Goal: Task Accomplishment & Management: Manage account settings

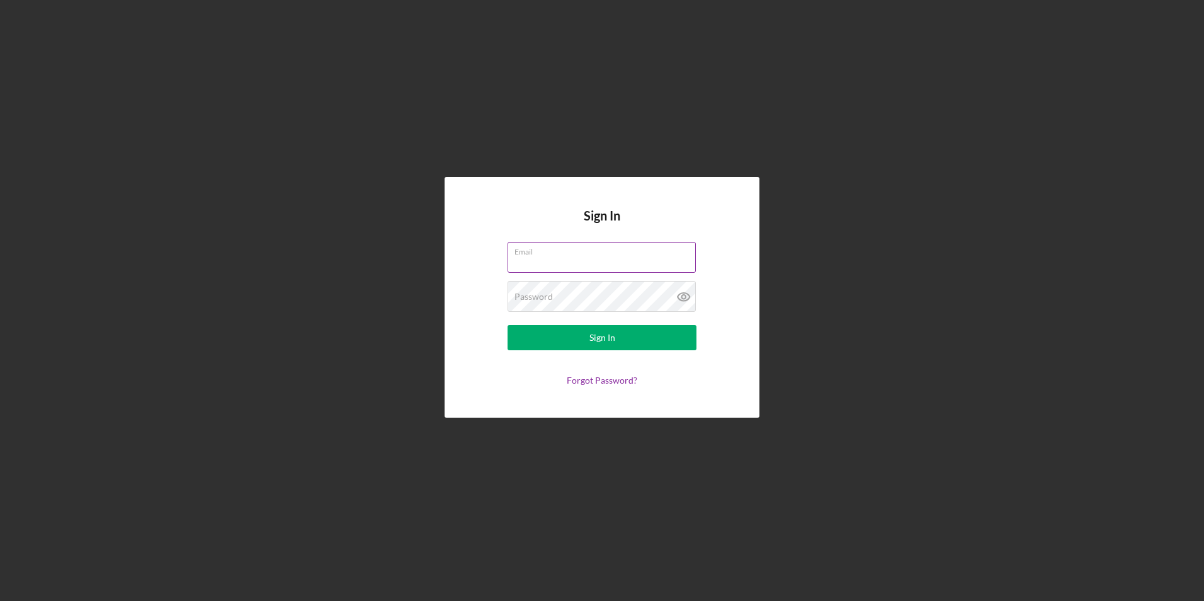
type input "admin@sproutandbloomcdc.com"
click at [650, 254] on label "Email" at bounding box center [604, 249] width 181 height 14
click at [650, 254] on input "admin@sproutandbloomcdc.com" at bounding box center [601, 257] width 188 height 30
drag, startPoint x: 652, startPoint y: 259, endPoint x: 494, endPoint y: 236, distance: 159.1
click at [494, 236] on div "Sign In Email admin@sproutandbloomcdc.com Password Sign In Forgot Password?" at bounding box center [602, 297] width 315 height 240
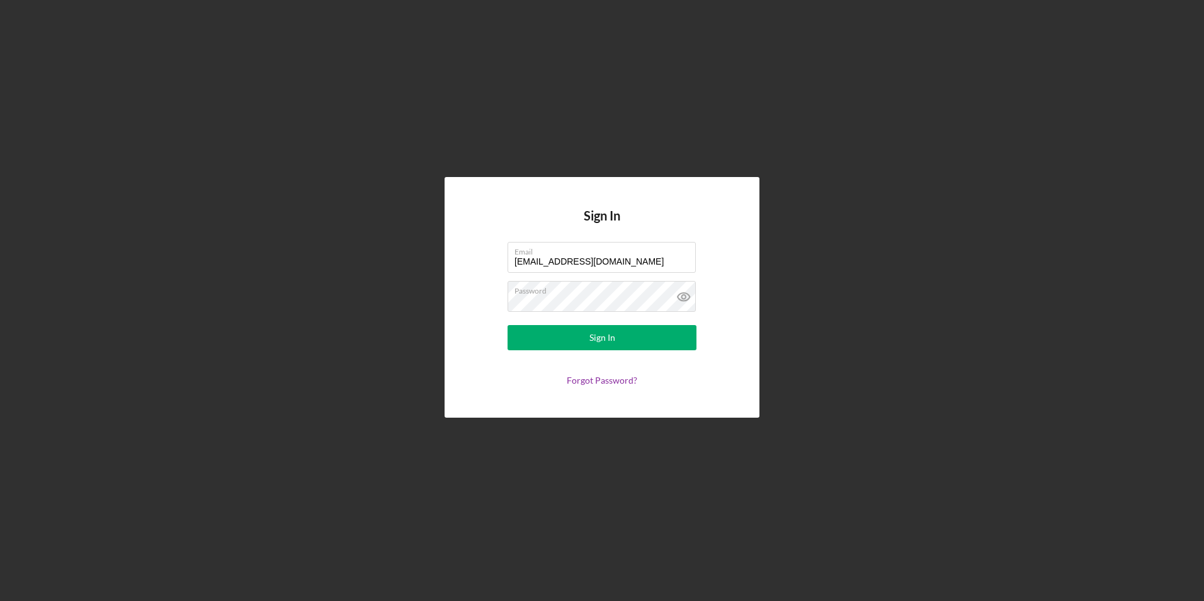
click at [894, 309] on div "Sign In Email admin@sproutandbloomcdc.com Password Sign In Forgot Password?" at bounding box center [601, 297] width 1191 height 594
click at [632, 344] on button "Sign In" at bounding box center [601, 337] width 189 height 25
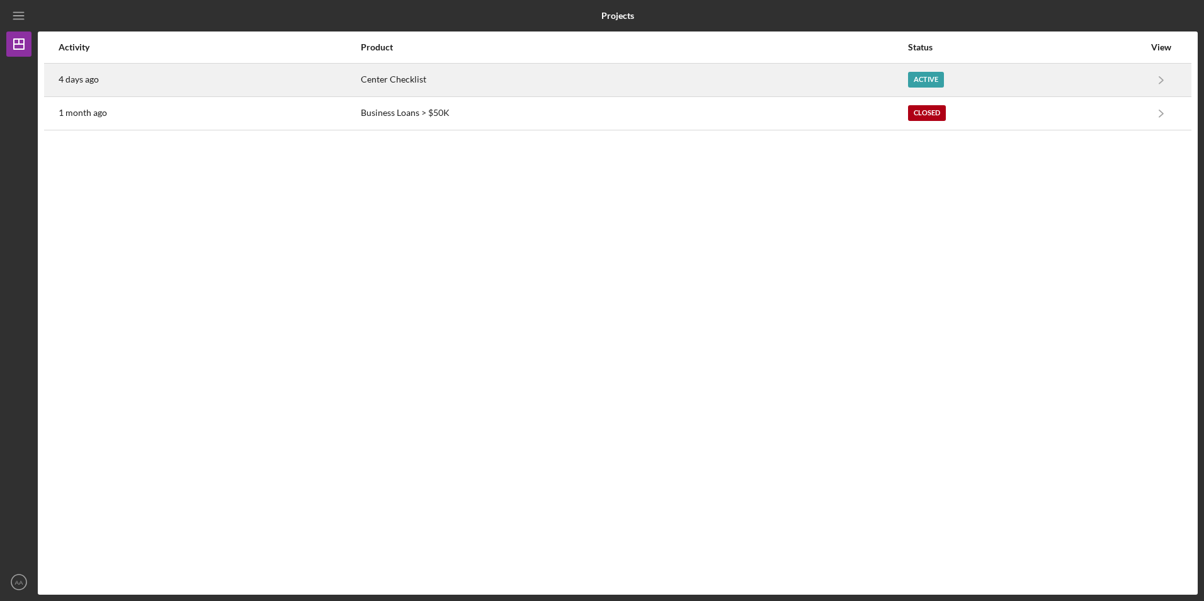
click at [383, 81] on div "Center Checklist" at bounding box center [634, 79] width 546 height 31
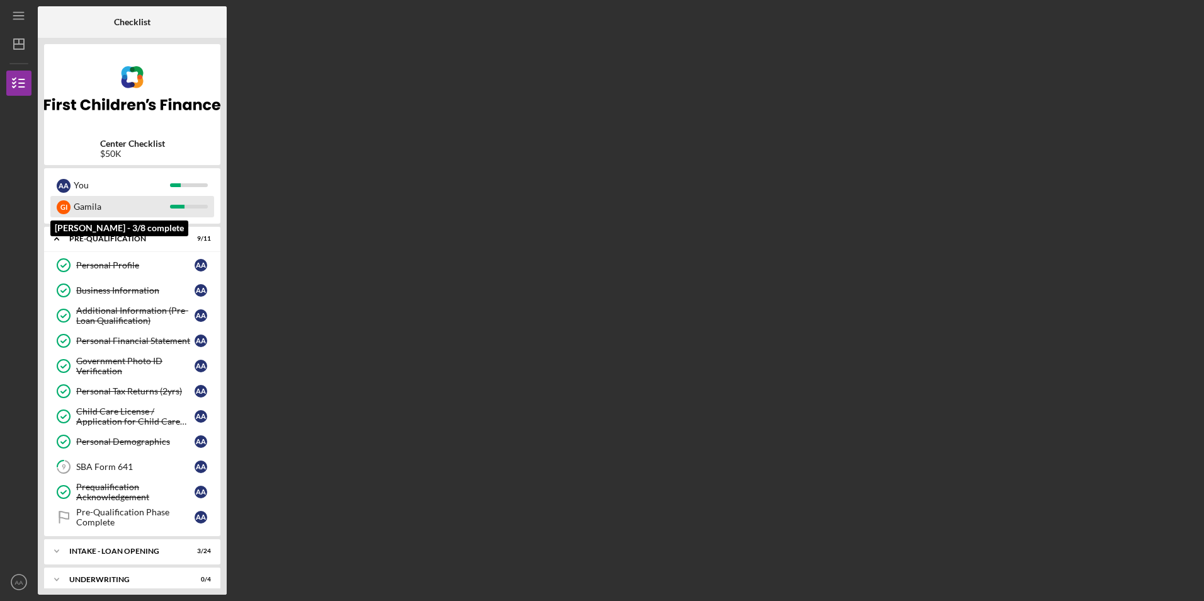
click at [138, 205] on div "Gamila" at bounding box center [122, 206] width 96 height 21
click at [125, 210] on div "Gamila" at bounding box center [122, 206] width 96 height 21
click at [125, 207] on div "Gamila" at bounding box center [122, 206] width 96 height 21
click at [96, 210] on div "Gamila" at bounding box center [122, 206] width 96 height 21
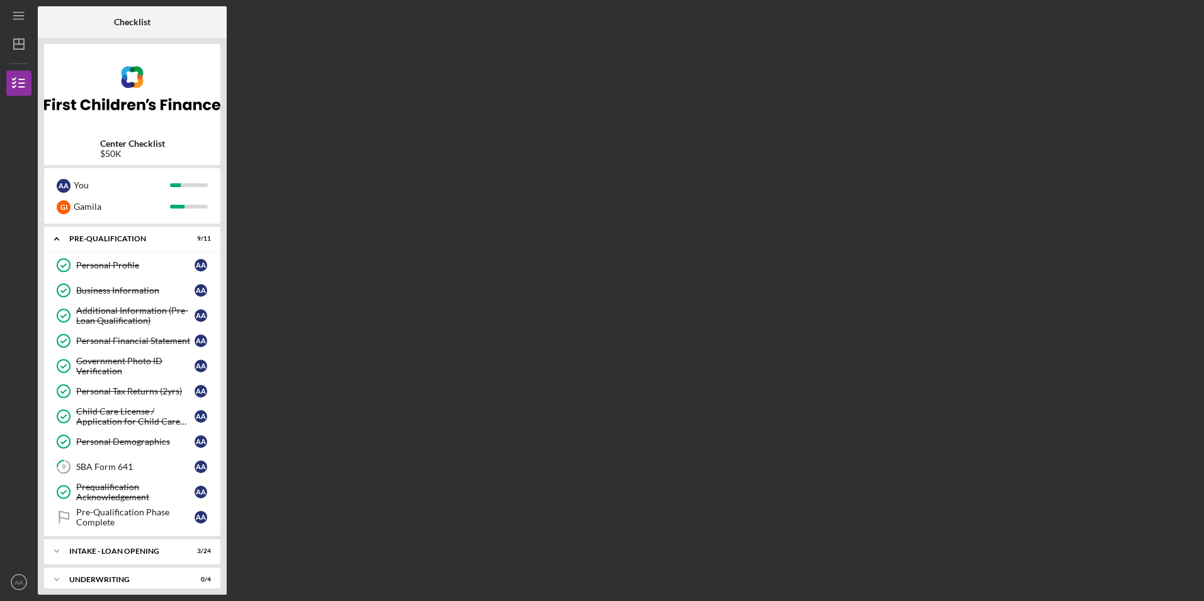
click at [625, 329] on div "Checklist Center Checklist $50K A A You G I Gamila Icon/Expander Pre-Qualificat…" at bounding box center [618, 300] width 1160 height 588
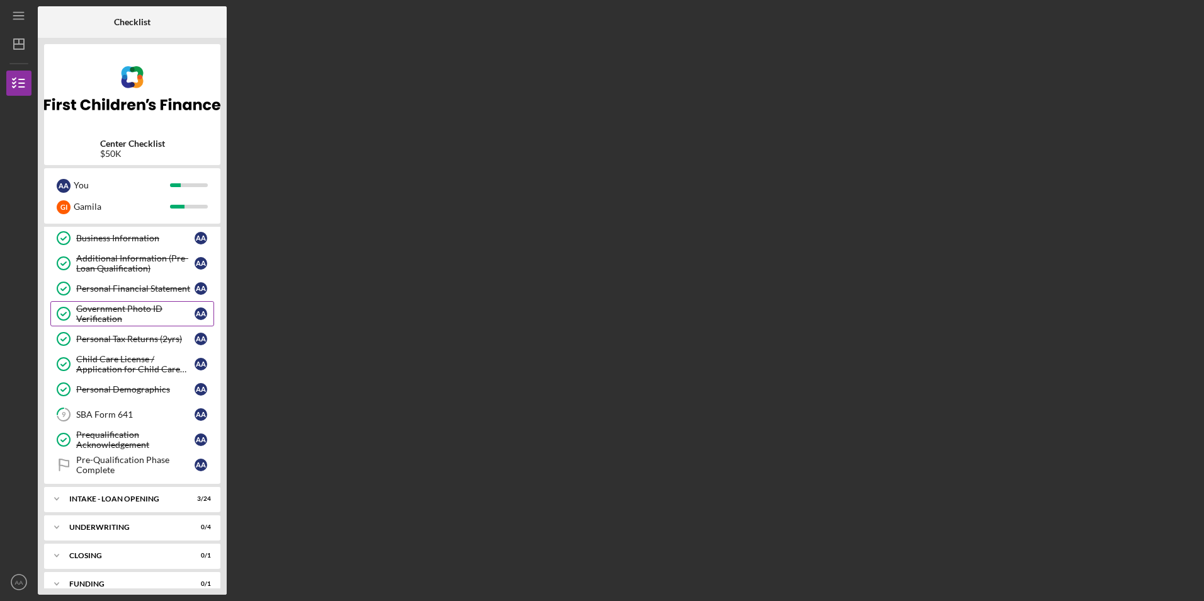
scroll to position [96, 0]
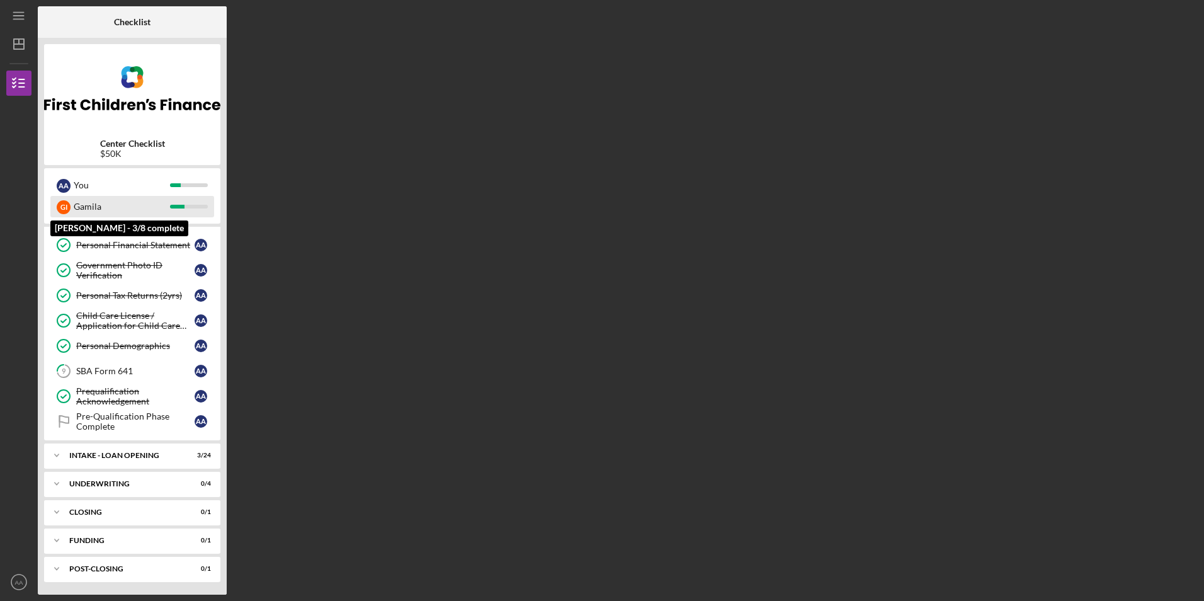
click at [105, 207] on div "Gamila" at bounding box center [122, 206] width 96 height 21
click at [86, 209] on div "Gamila" at bounding box center [122, 206] width 96 height 21
click at [67, 211] on div "G I" at bounding box center [64, 207] width 14 height 14
click at [28, 18] on icon "Icon/Menu" at bounding box center [19, 16] width 28 height 28
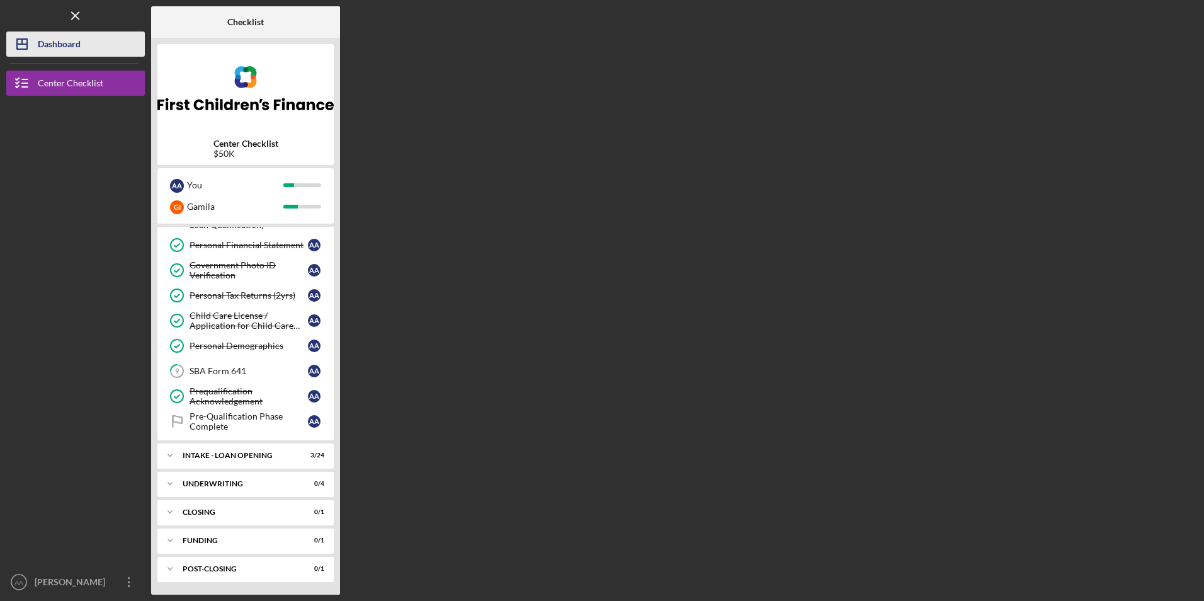
click at [103, 54] on button "Icon/Dashboard Dashboard" at bounding box center [75, 43] width 139 height 25
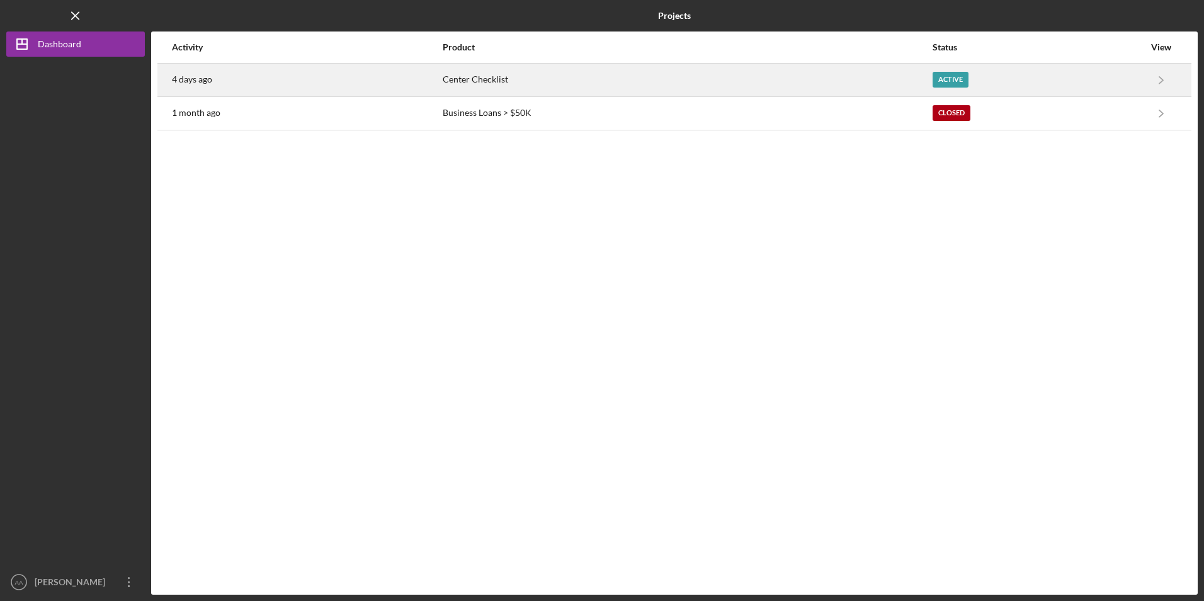
click at [235, 79] on div "4 days ago" at bounding box center [306, 79] width 269 height 31
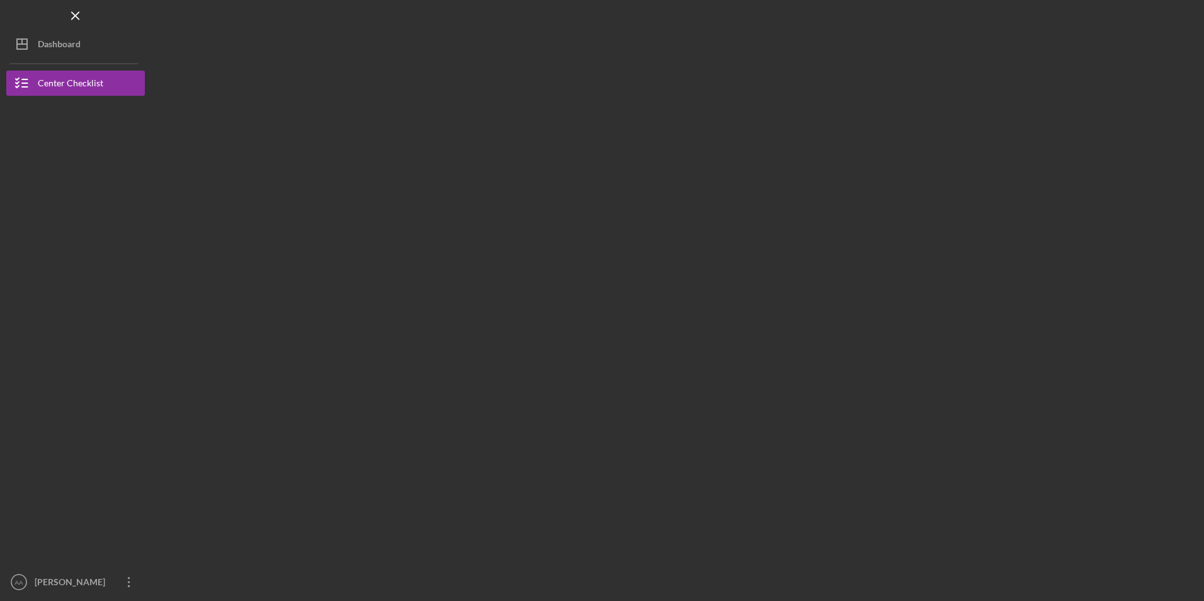
click at [235, 79] on div at bounding box center [245, 300] width 189 height 588
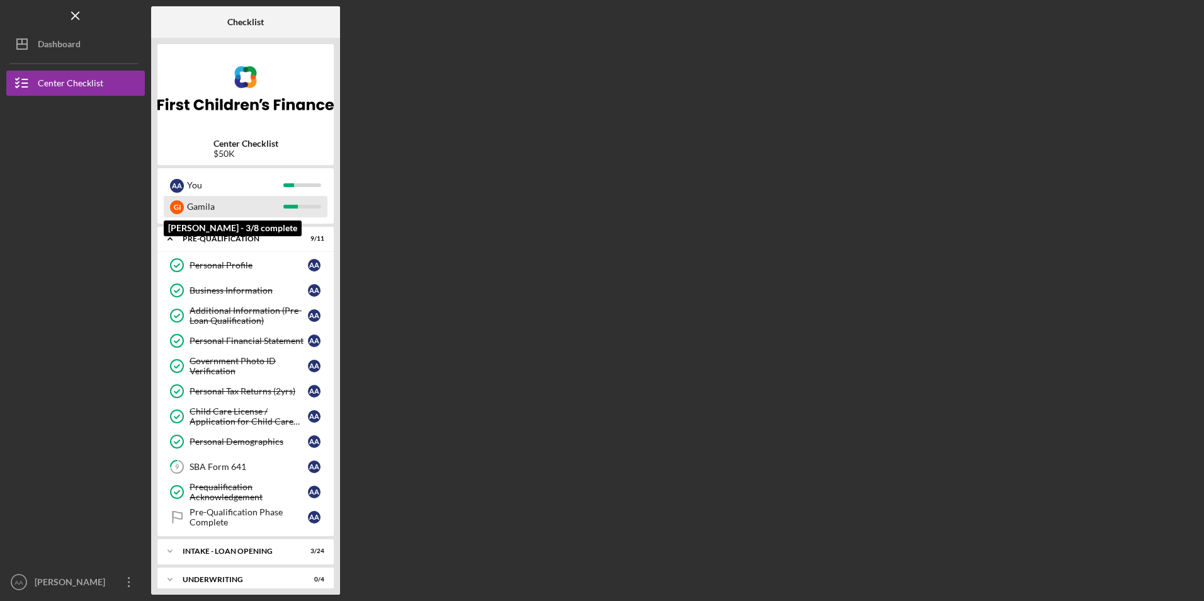
click at [275, 206] on div "Gamila" at bounding box center [235, 206] width 96 height 21
click at [276, 206] on div "Gamila" at bounding box center [235, 206] width 96 height 21
click at [275, 205] on div "Gamila" at bounding box center [235, 206] width 96 height 21
click at [174, 242] on icon "Icon/Expander" at bounding box center [169, 238] width 25 height 25
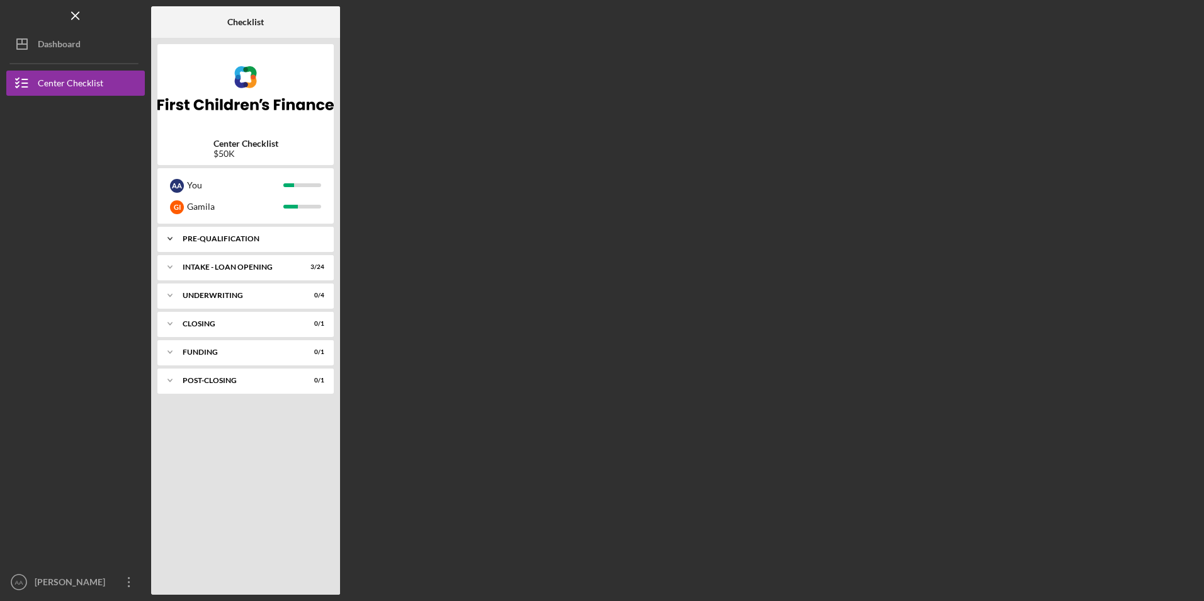
click at [175, 241] on icon "Icon/Expander" at bounding box center [169, 238] width 25 height 25
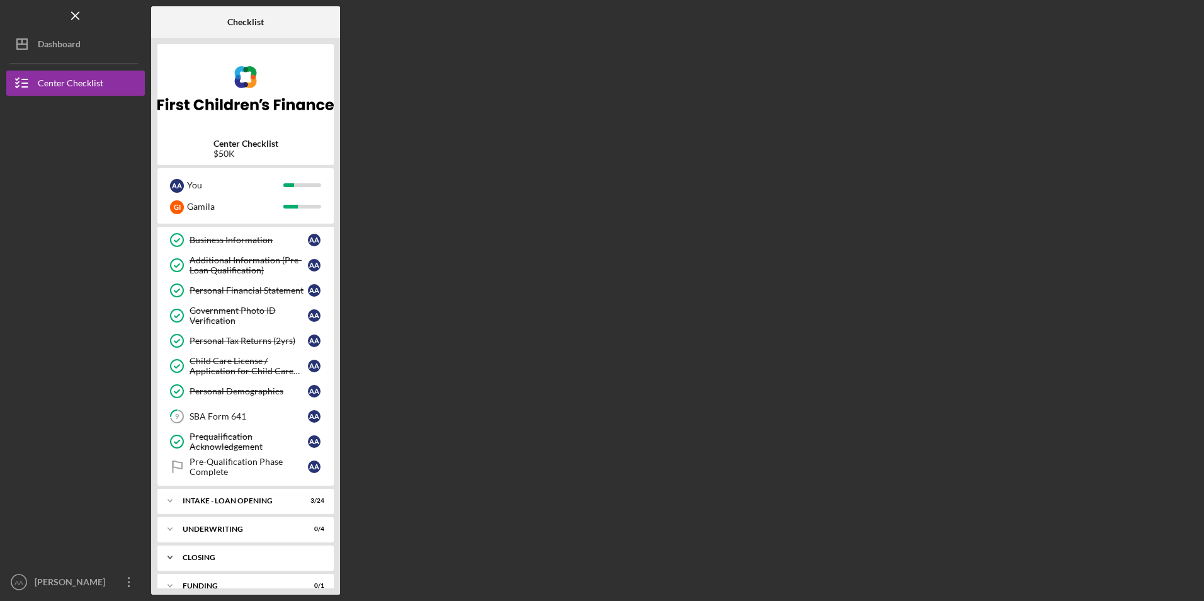
scroll to position [96, 0]
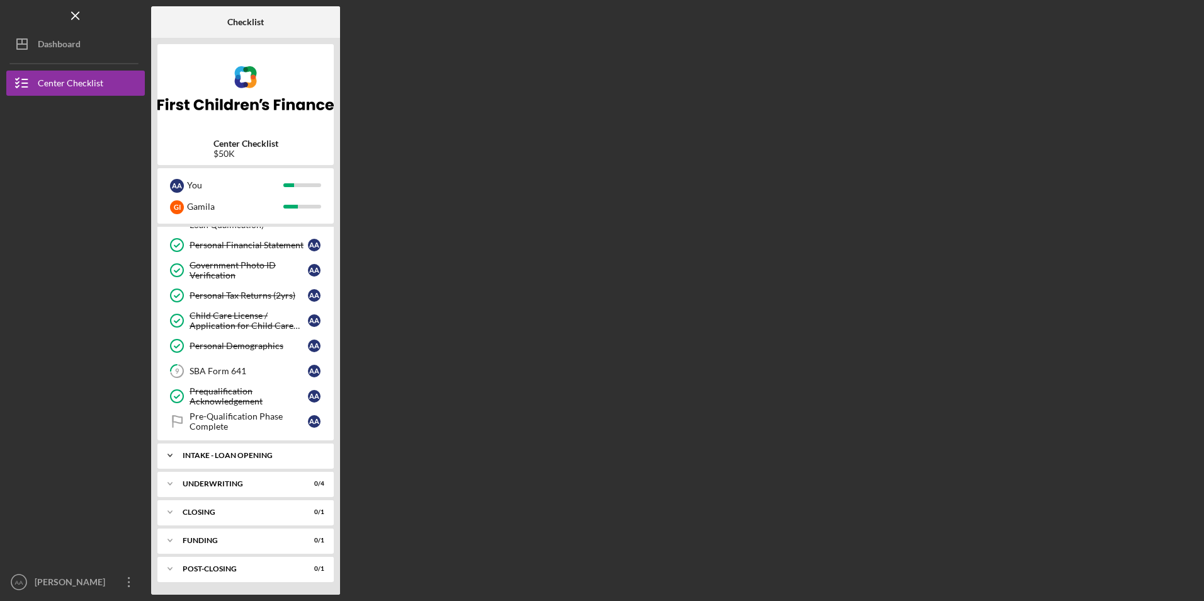
click at [202, 456] on div "INTAKE - LOAN OPENING" at bounding box center [250, 455] width 135 height 8
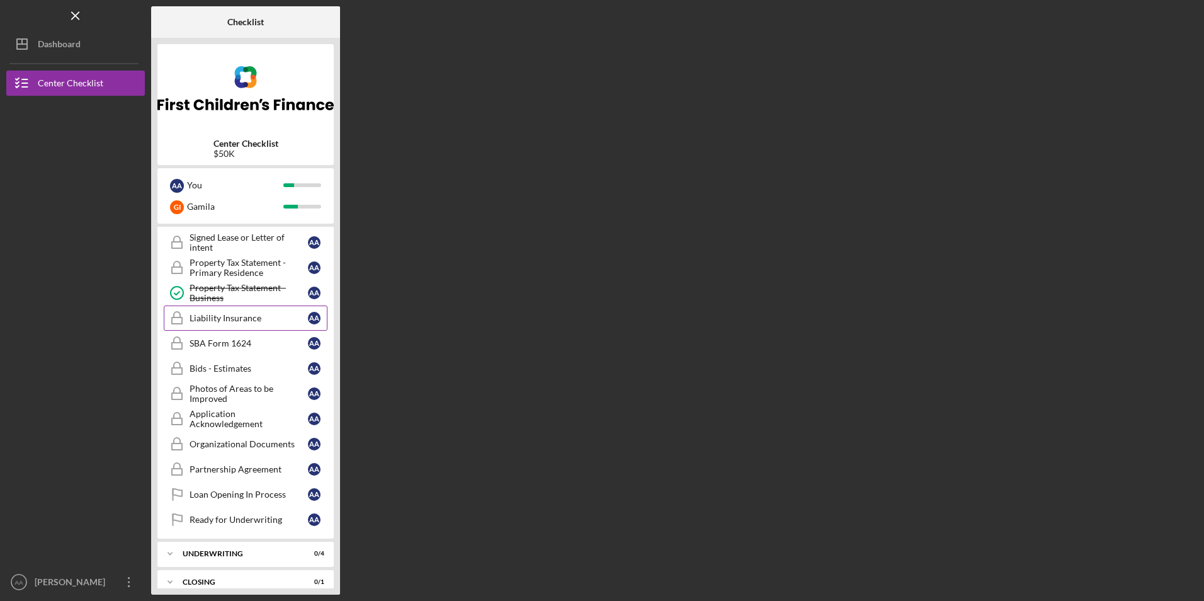
scroll to position [707, 0]
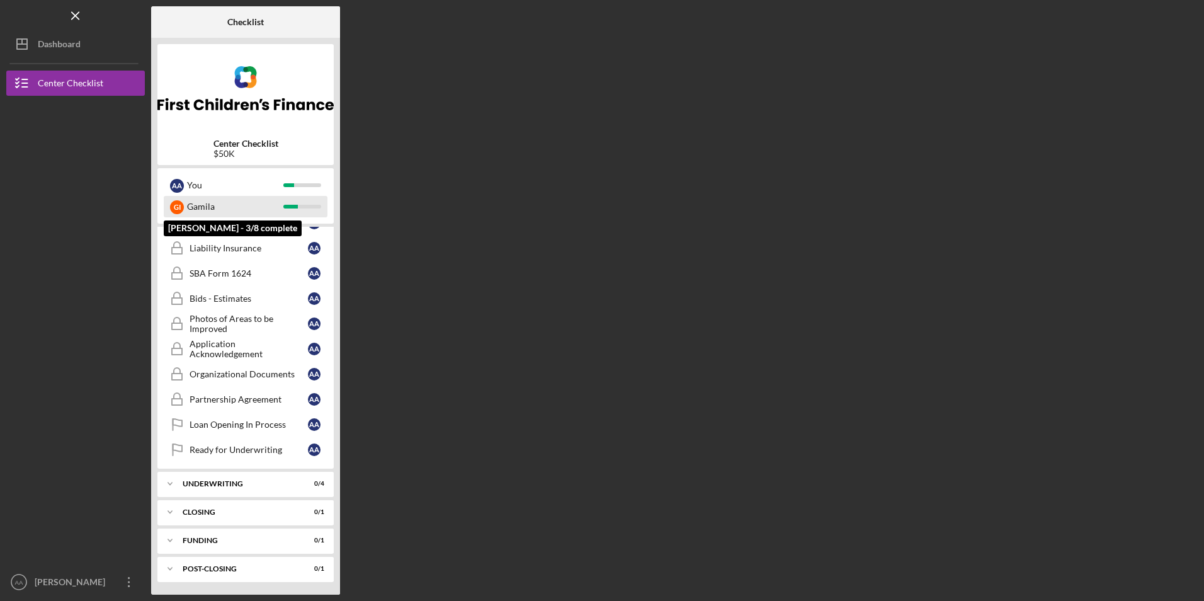
click at [176, 205] on div "G I" at bounding box center [177, 207] width 14 height 14
click at [176, 203] on div "G I" at bounding box center [177, 207] width 14 height 14
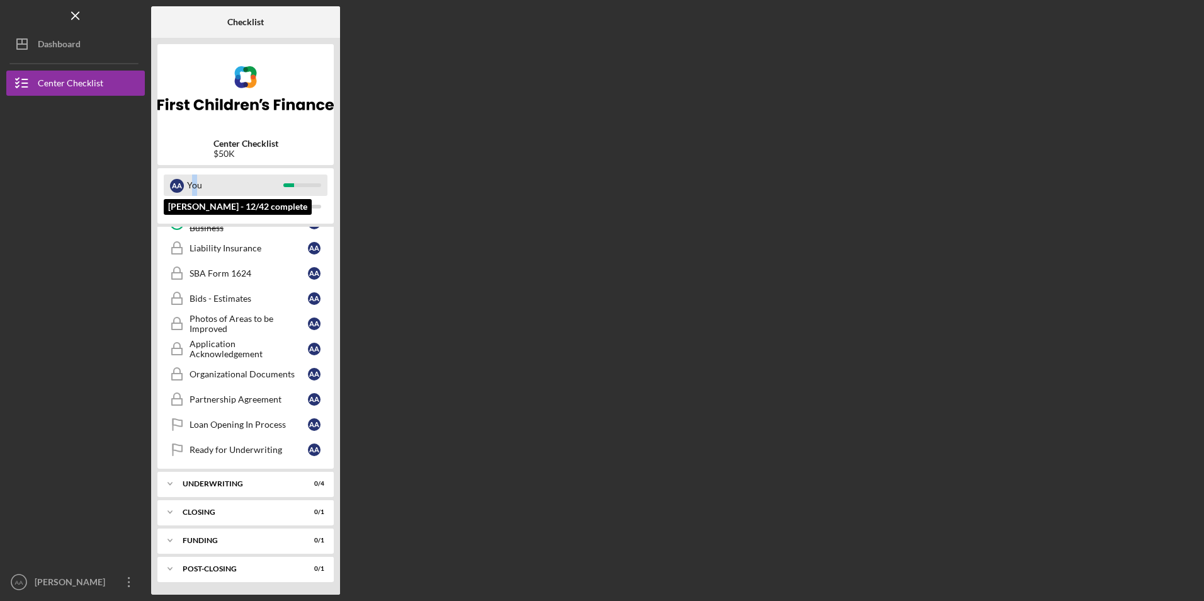
click at [195, 188] on div "You" at bounding box center [235, 184] width 96 height 21
drag, startPoint x: 195, startPoint y: 188, endPoint x: 247, endPoint y: 188, distance: 52.3
click at [247, 188] on div "You" at bounding box center [235, 184] width 96 height 21
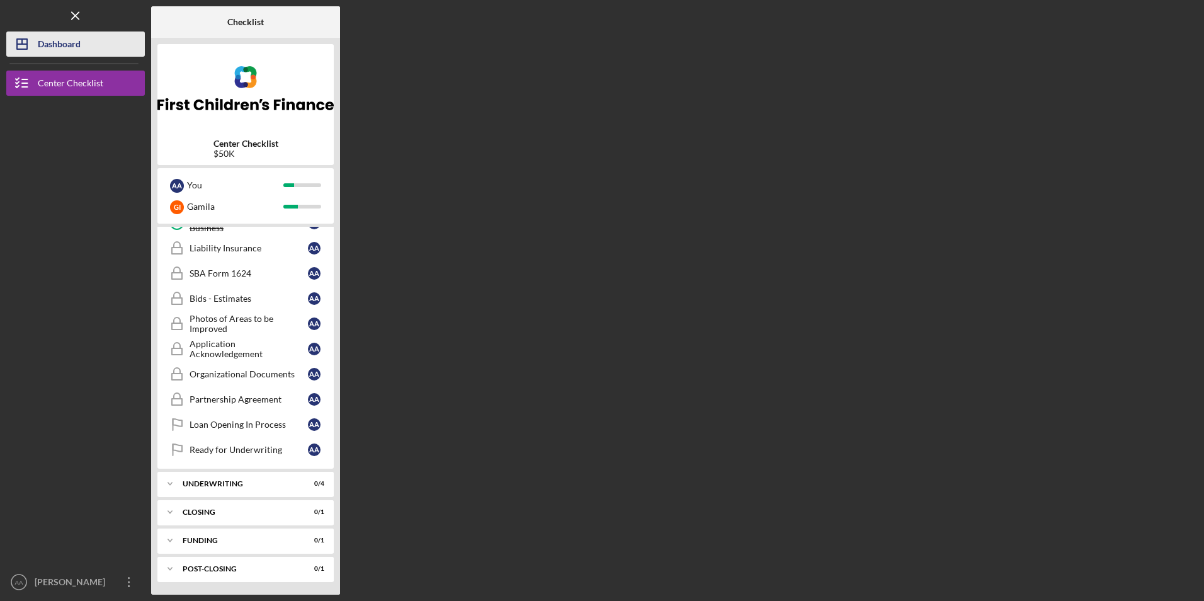
click at [48, 50] on div "Dashboard" at bounding box center [59, 45] width 43 height 28
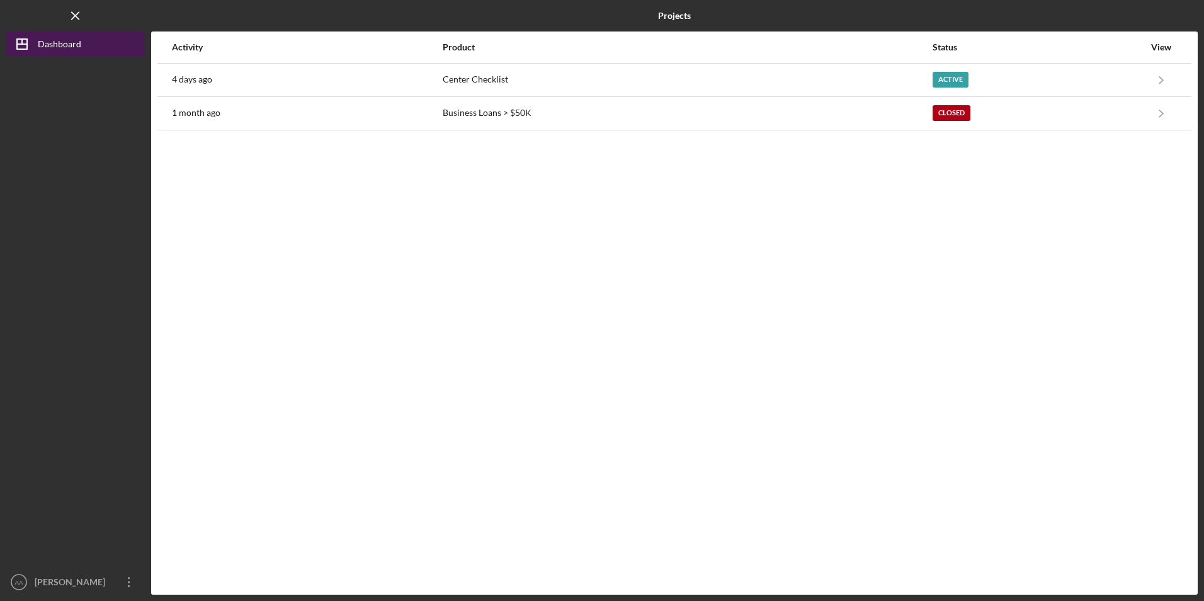
click at [25, 40] on icon "Icon/Dashboard" at bounding box center [21, 43] width 31 height 31
click at [78, 45] on div "Dashboard" at bounding box center [59, 45] width 43 height 28
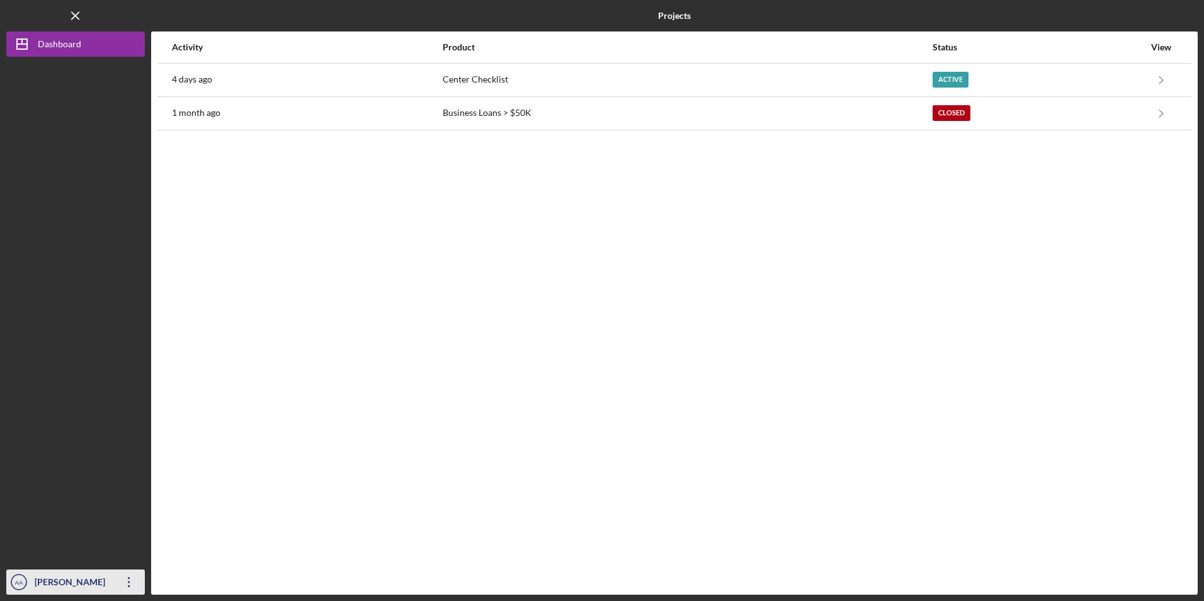
click at [63, 578] on div "[PERSON_NAME]" at bounding box center [72, 583] width 82 height 28
click at [118, 582] on icon "Icon/Overflow" at bounding box center [128, 581] width 31 height 31
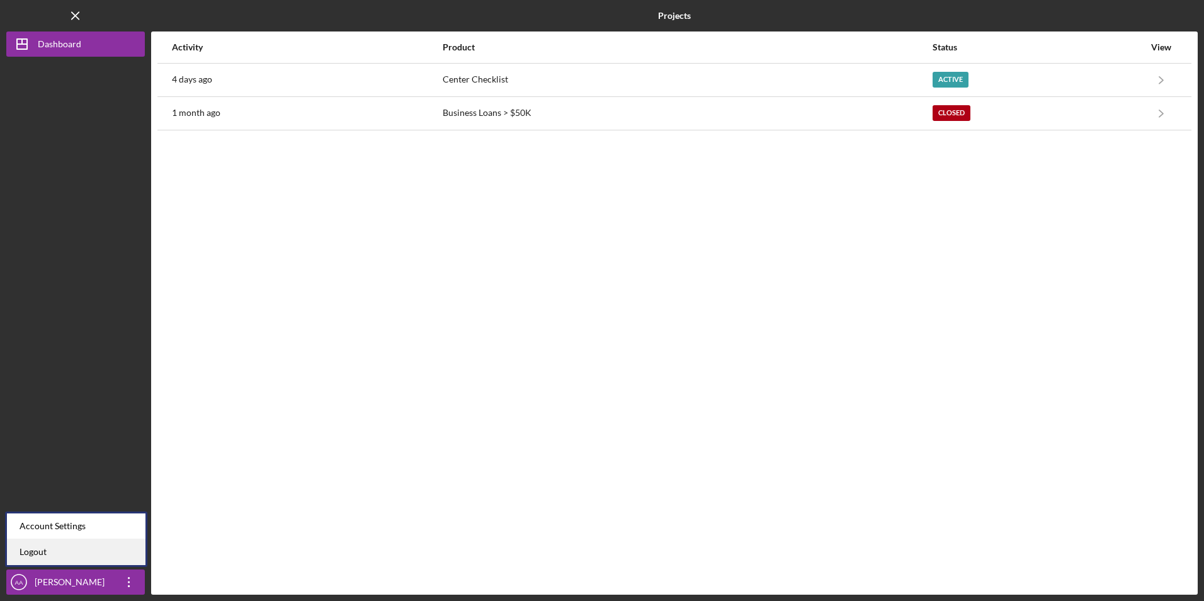
click at [123, 549] on link "Logout" at bounding box center [76, 552] width 139 height 26
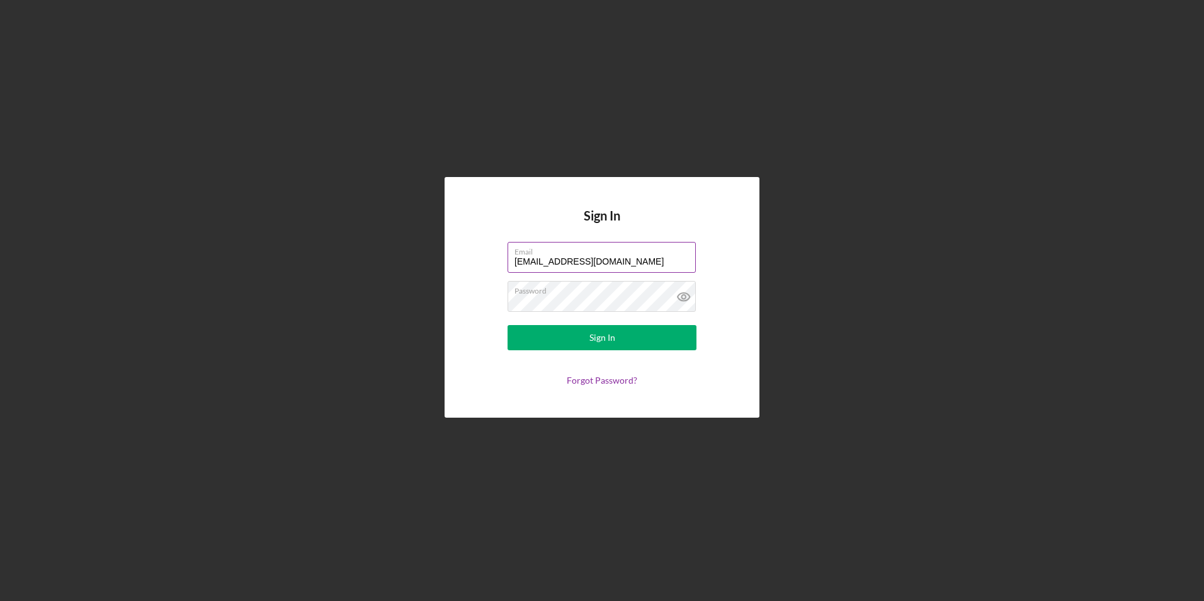
click at [609, 254] on label "Email" at bounding box center [604, 249] width 181 height 14
click at [609, 254] on input "[EMAIL_ADDRESS][DOMAIN_NAME]" at bounding box center [601, 257] width 188 height 30
drag, startPoint x: 594, startPoint y: 257, endPoint x: 0, endPoint y: 242, distance: 593.9
click at [63, 230] on div "Sign In Email [EMAIL_ADDRESS][DOMAIN_NAME] Password Sign In Forgot Password?" at bounding box center [601, 297] width 1191 height 594
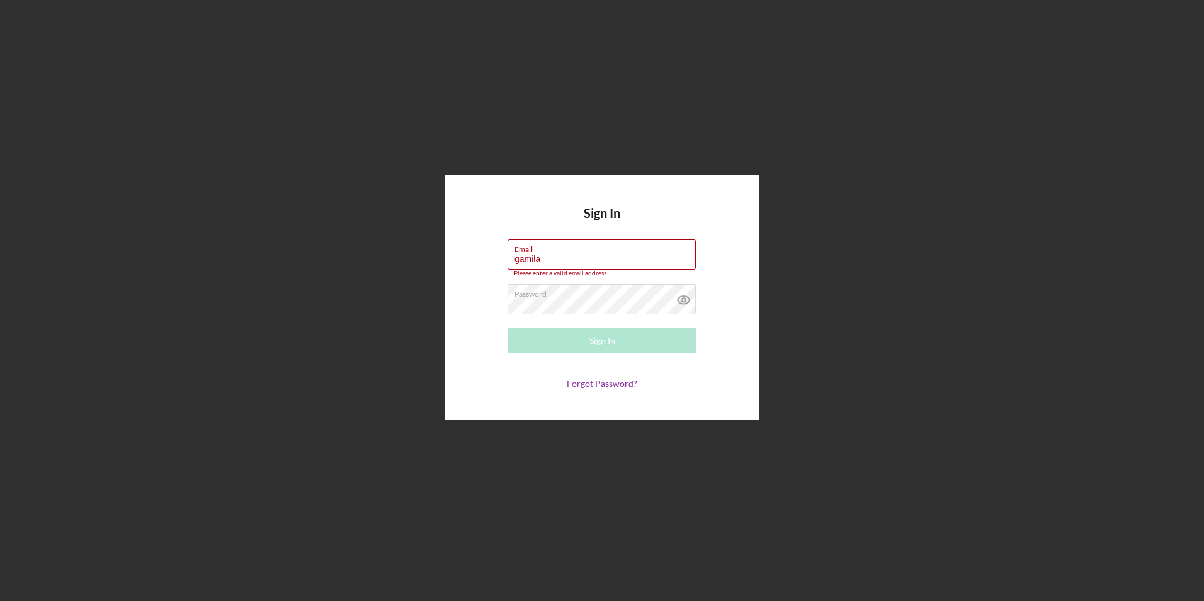
type input "[EMAIL_ADDRESS][DOMAIN_NAME]"
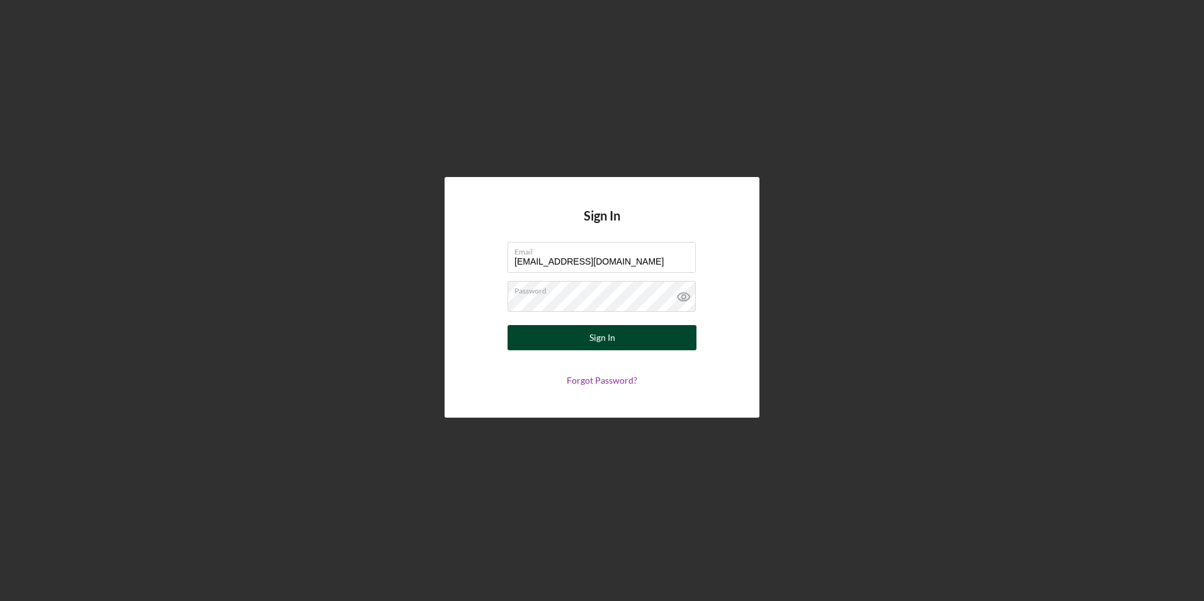
click at [628, 337] on button "Sign In" at bounding box center [601, 337] width 189 height 25
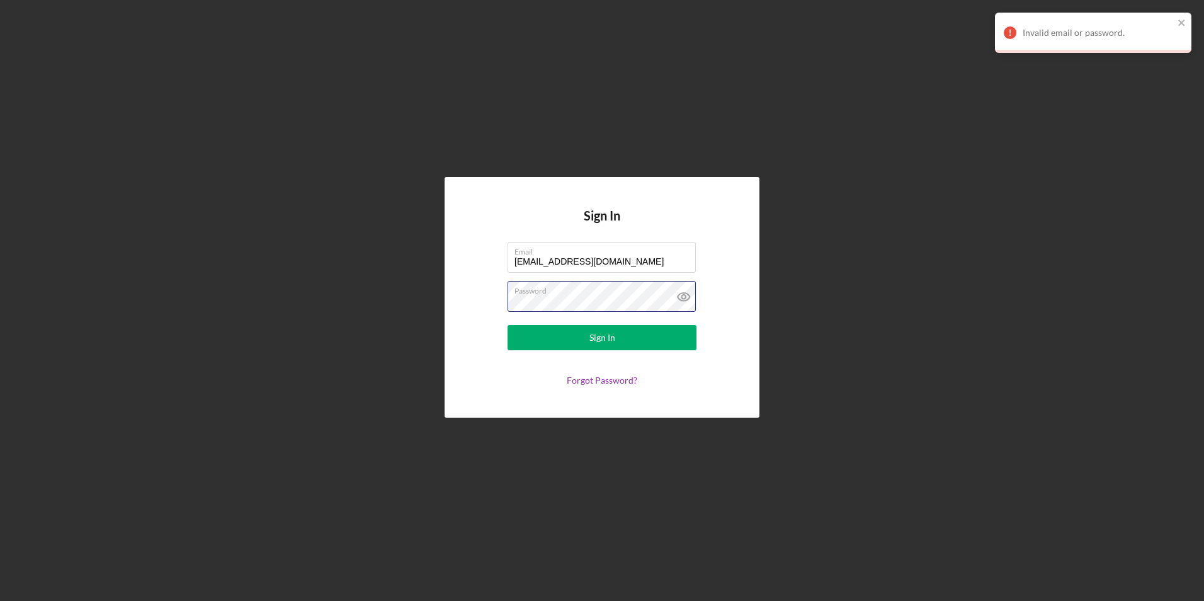
click at [0, 303] on html "Sign In Email [EMAIL_ADDRESS][DOMAIN_NAME] Password Sign In Forgot Password? In…" at bounding box center [602, 300] width 1204 height 601
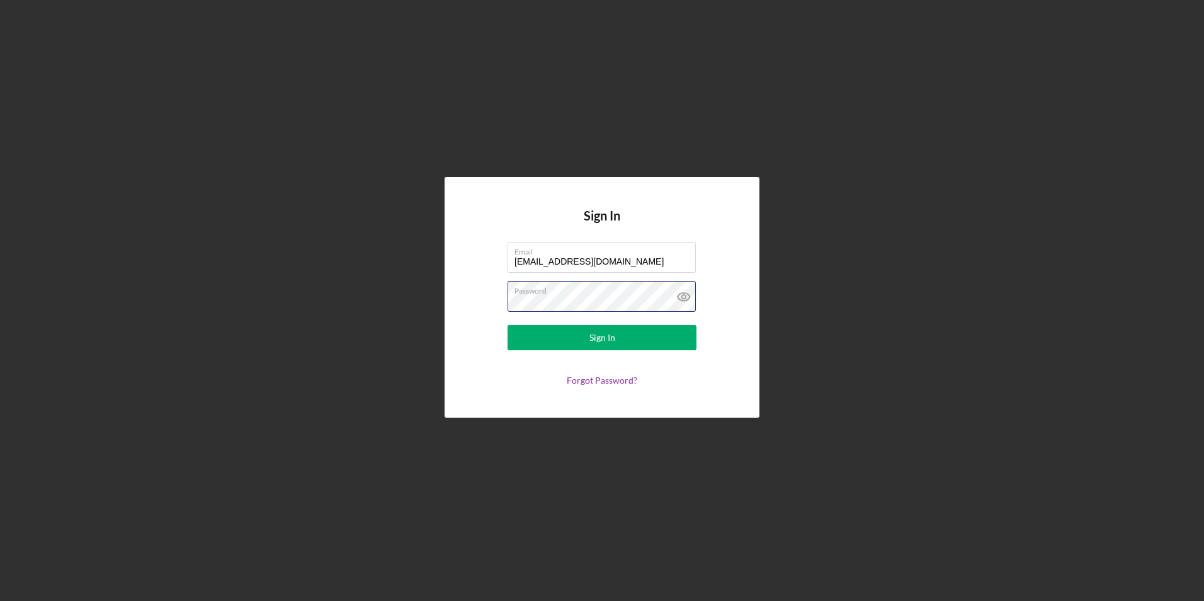
click at [507, 325] on button "Sign In" at bounding box center [601, 337] width 189 height 25
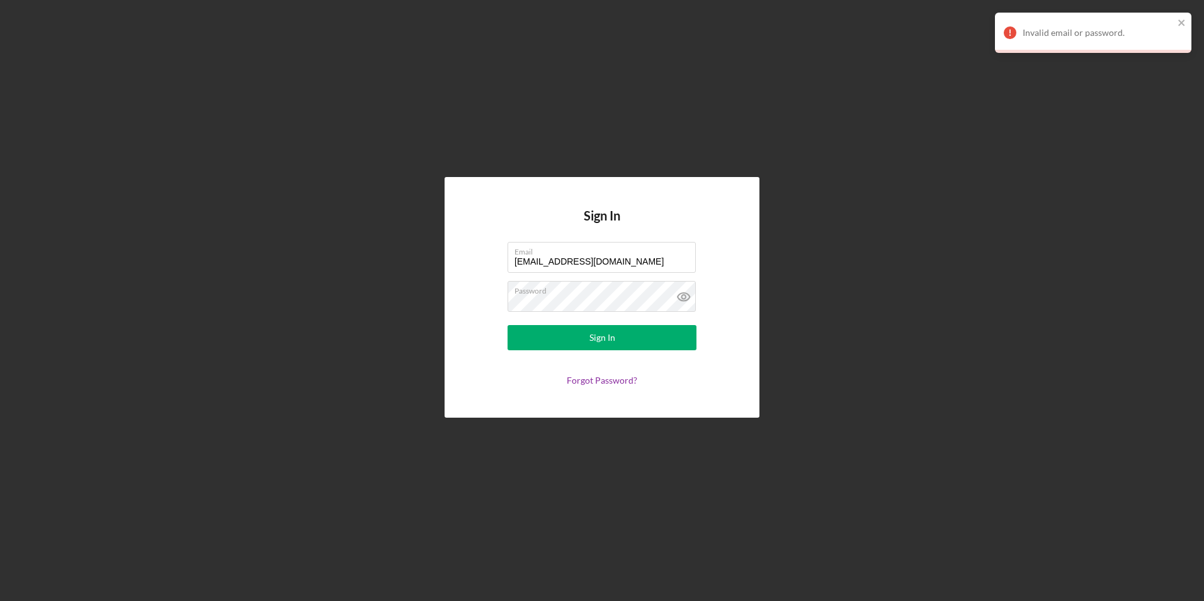
click at [482, 224] on div "Sign In Email [EMAIL_ADDRESS][DOMAIN_NAME] Password Sign In Forgot Password?" at bounding box center [602, 297] width 315 height 240
click at [592, 380] on link "Forgot Password?" at bounding box center [602, 380] width 71 height 11
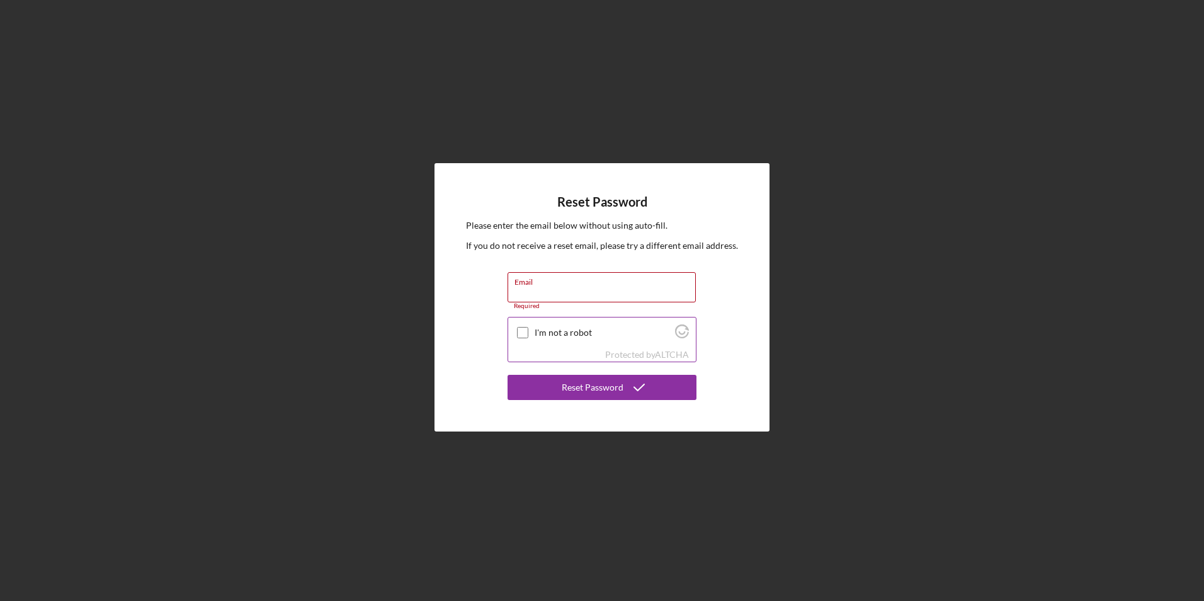
click at [521, 329] on input "I'm not a robot" at bounding box center [522, 332] width 11 height 11
checkbox input "true"
click at [531, 302] on div "Required" at bounding box center [601, 306] width 189 height 8
click at [541, 292] on input "Email" at bounding box center [601, 287] width 188 height 30
type input "[EMAIL_ADDRESS][DOMAIN_NAME]"
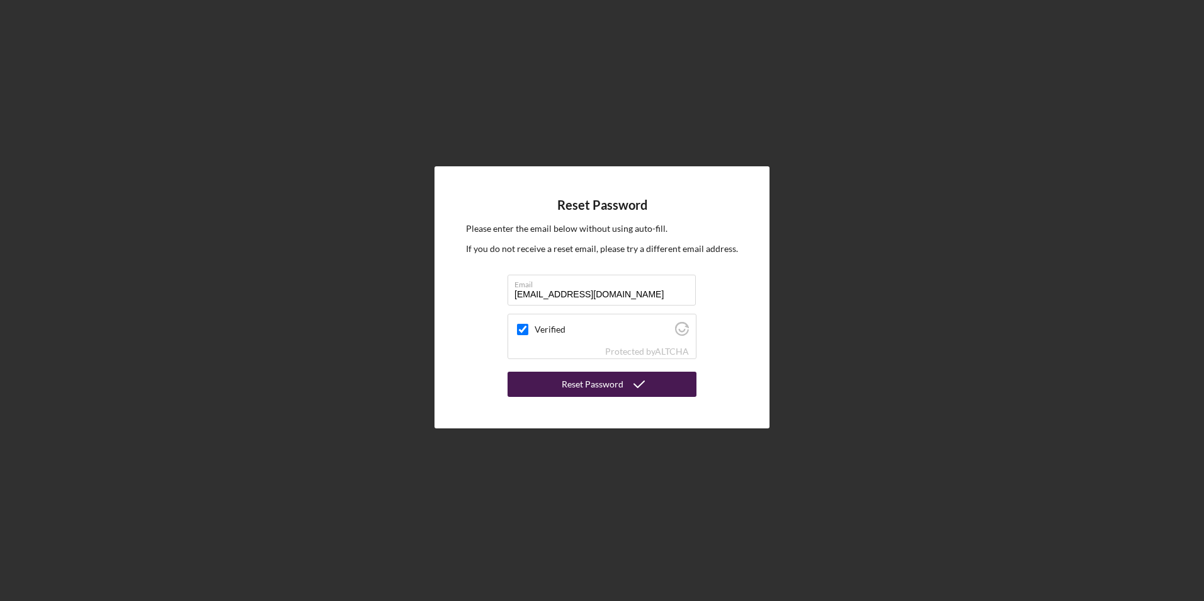
click at [556, 388] on button "Reset Password" at bounding box center [601, 383] width 189 height 25
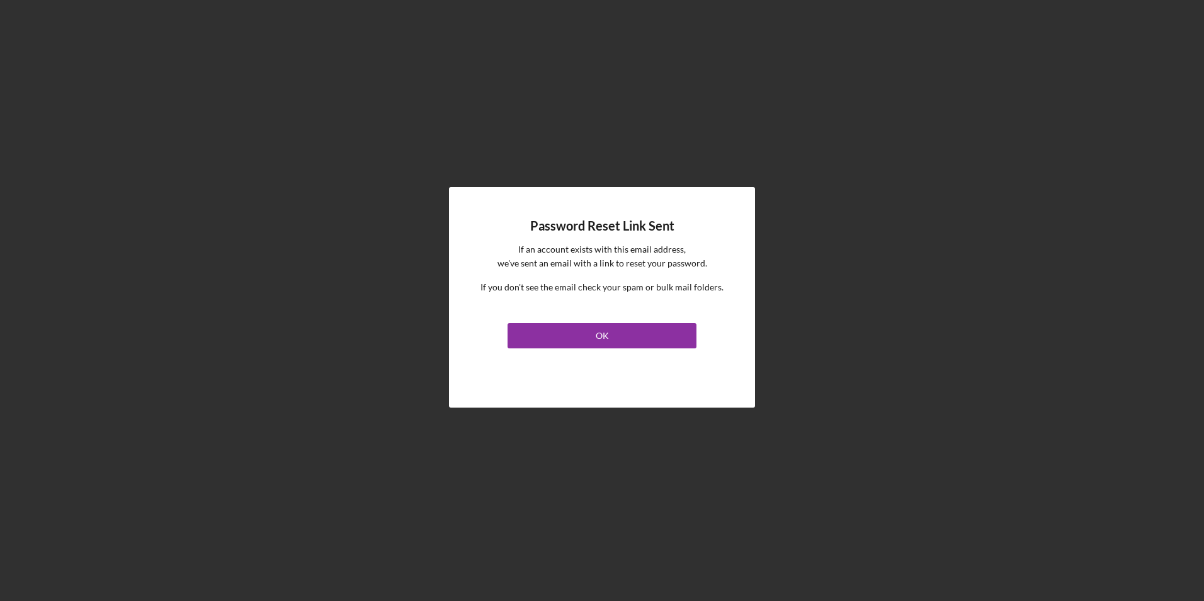
click at [565, 348] on link "OK" at bounding box center [601, 333] width 189 height 30
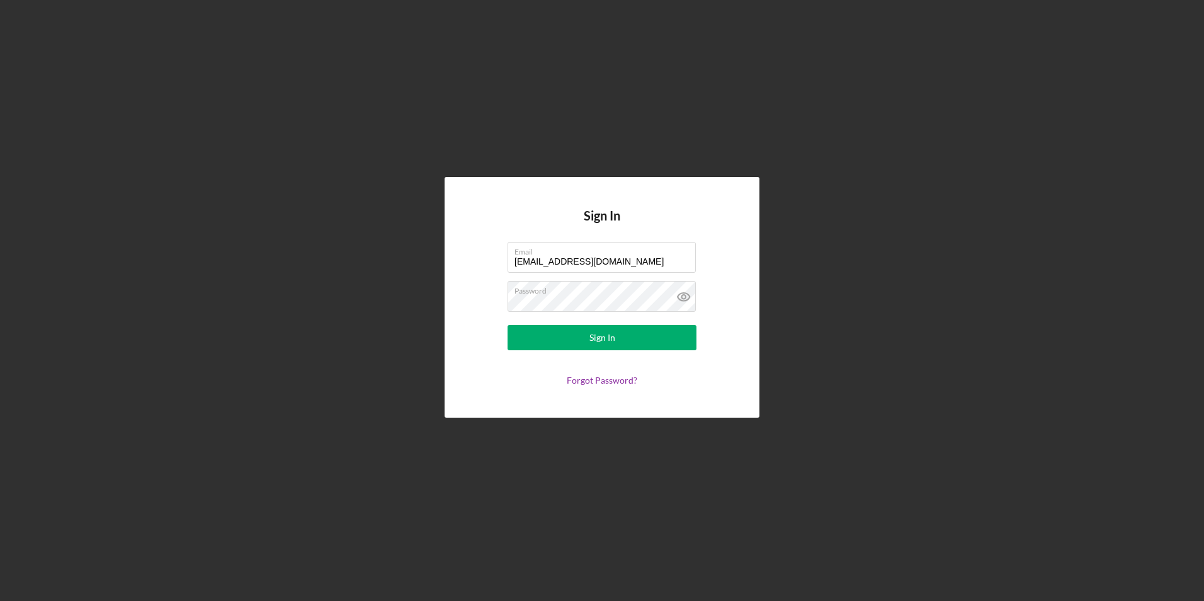
drag, startPoint x: 664, startPoint y: 263, endPoint x: 461, endPoint y: 258, distance: 203.4
click at [461, 258] on div "Sign In Email [EMAIL_ADDRESS][DOMAIN_NAME] Password Sign In Forgot Password?" at bounding box center [602, 297] width 315 height 240
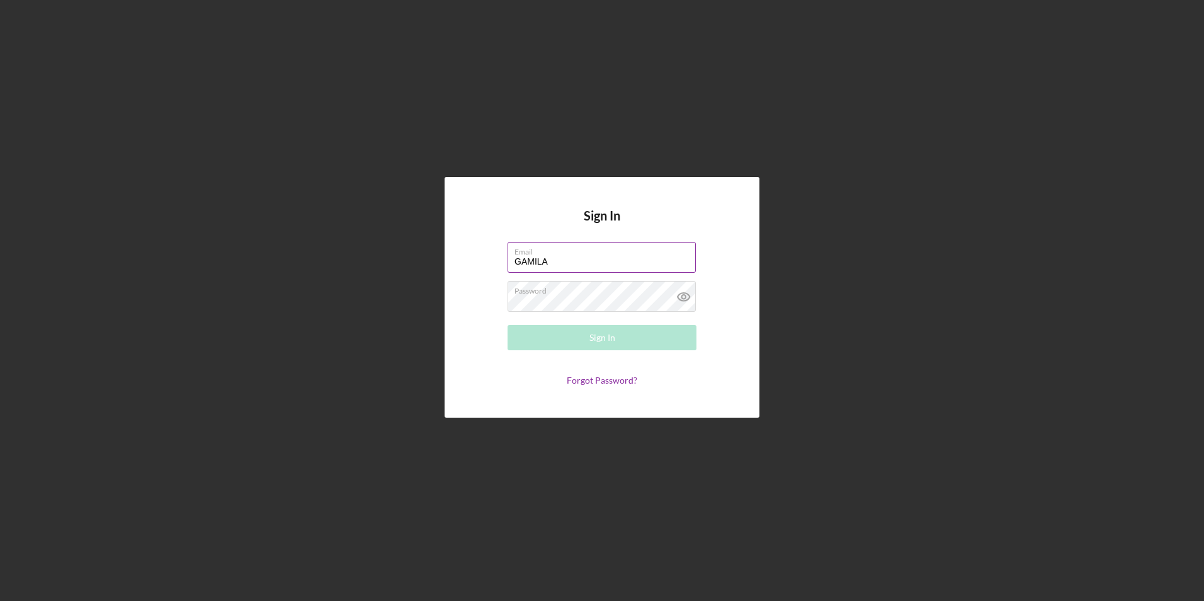
type input "[EMAIL_ADDRESS][DOMAIN_NAME]"
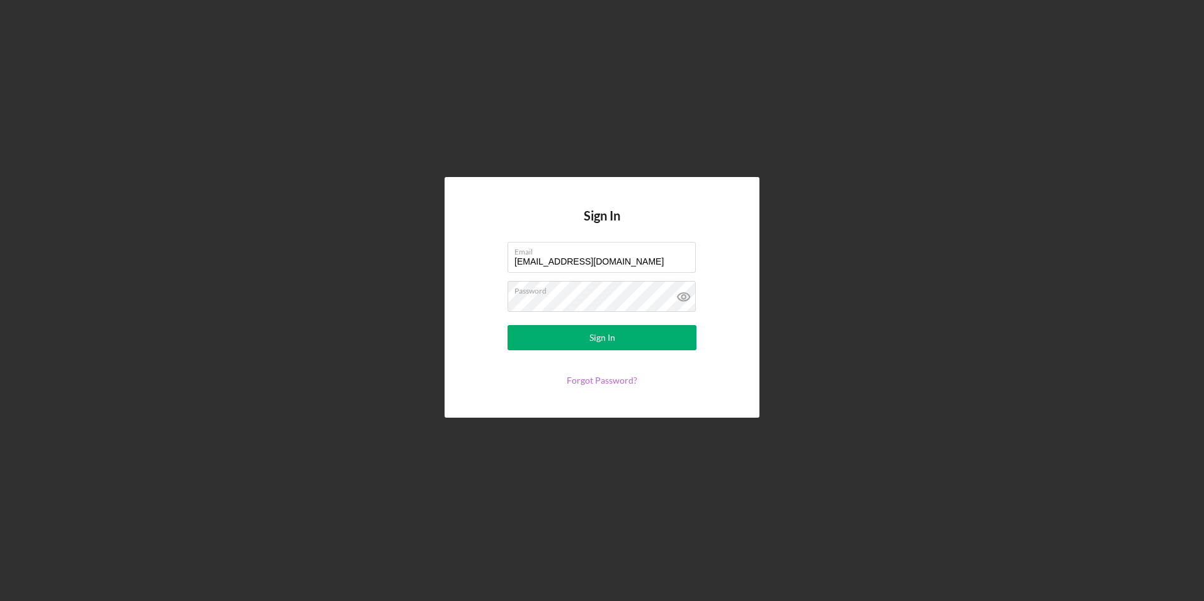
click at [609, 379] on link "Forgot Password?" at bounding box center [602, 380] width 71 height 11
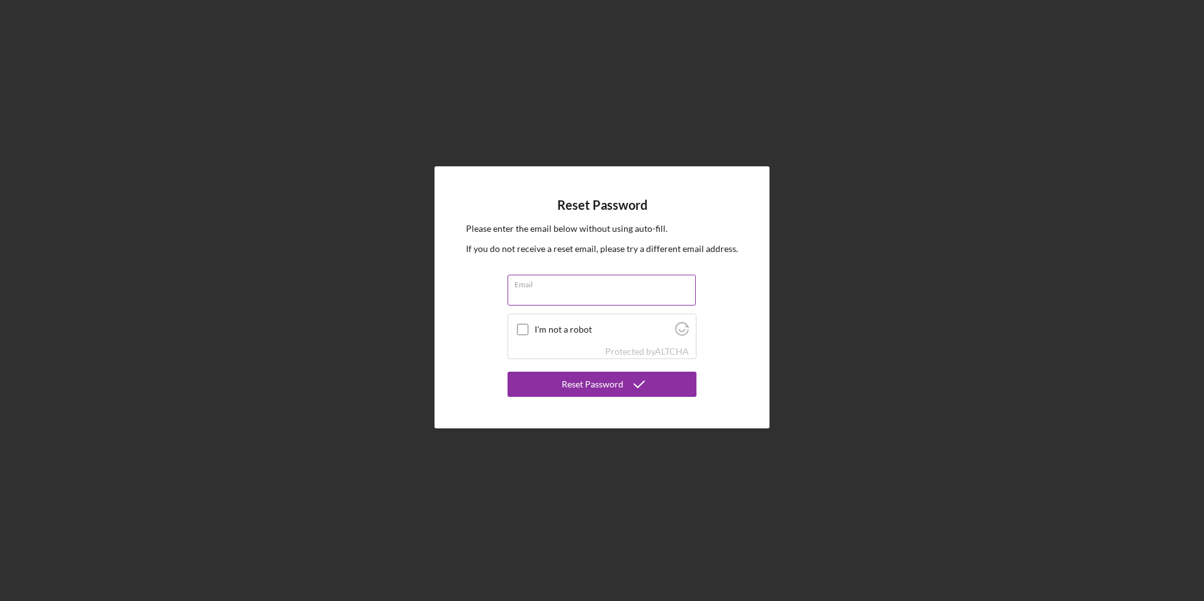
click at [527, 294] on input "Email" at bounding box center [601, 290] width 188 height 30
type input "[EMAIL_ADDRESS][DOMAIN_NAME]"
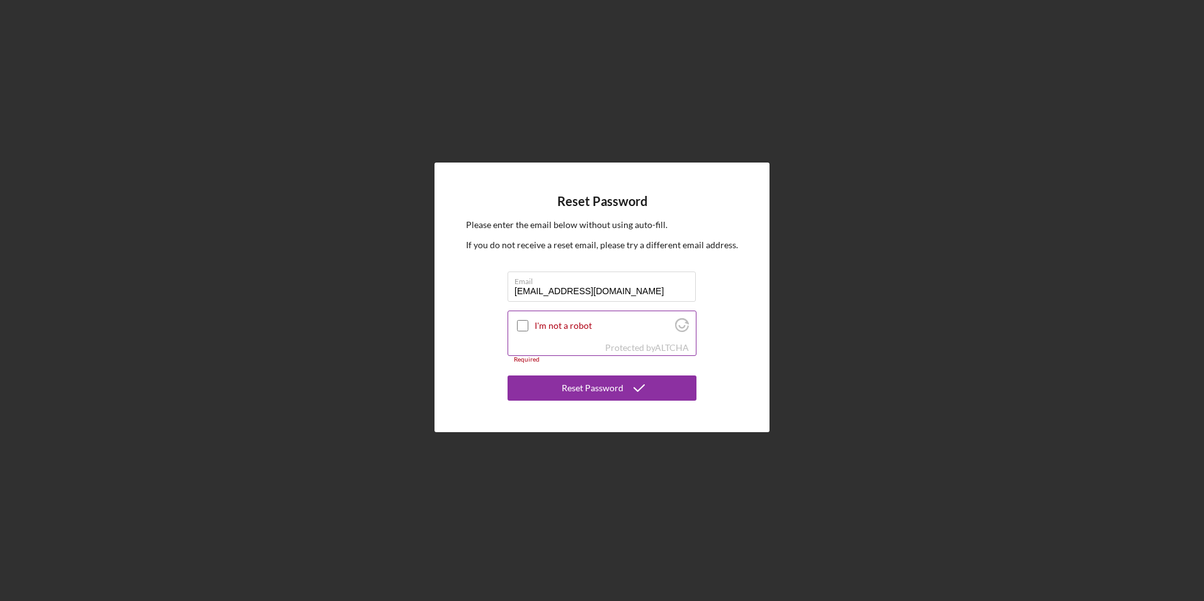
click at [523, 324] on input "I'm not a robot" at bounding box center [522, 325] width 11 height 11
checkbox input "true"
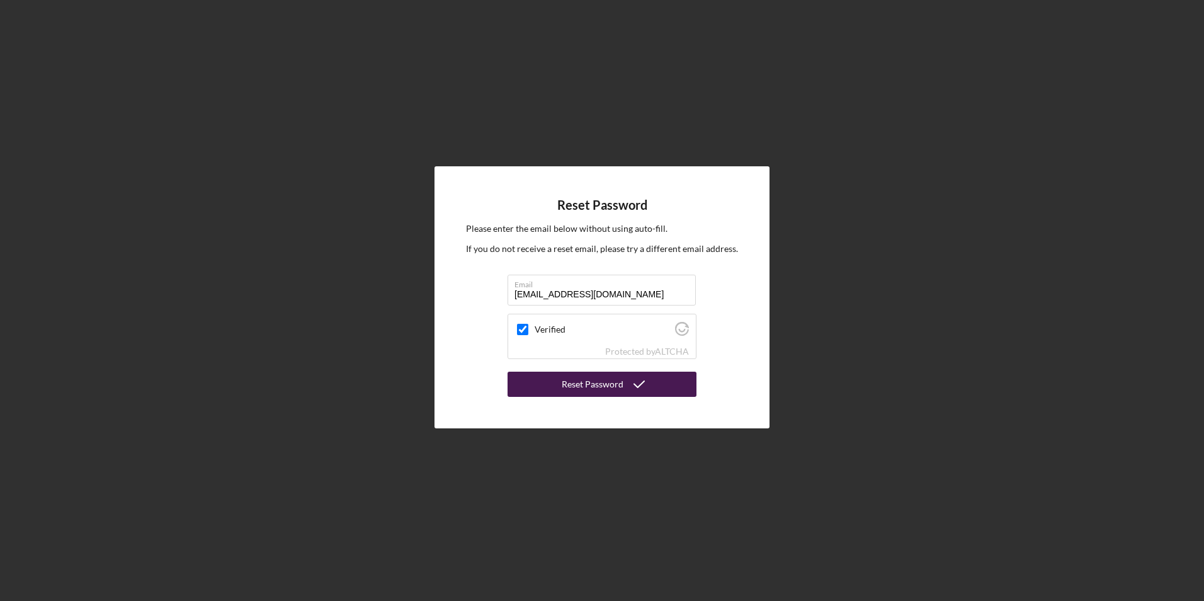
click at [538, 384] on button "Reset Password" at bounding box center [601, 383] width 189 height 25
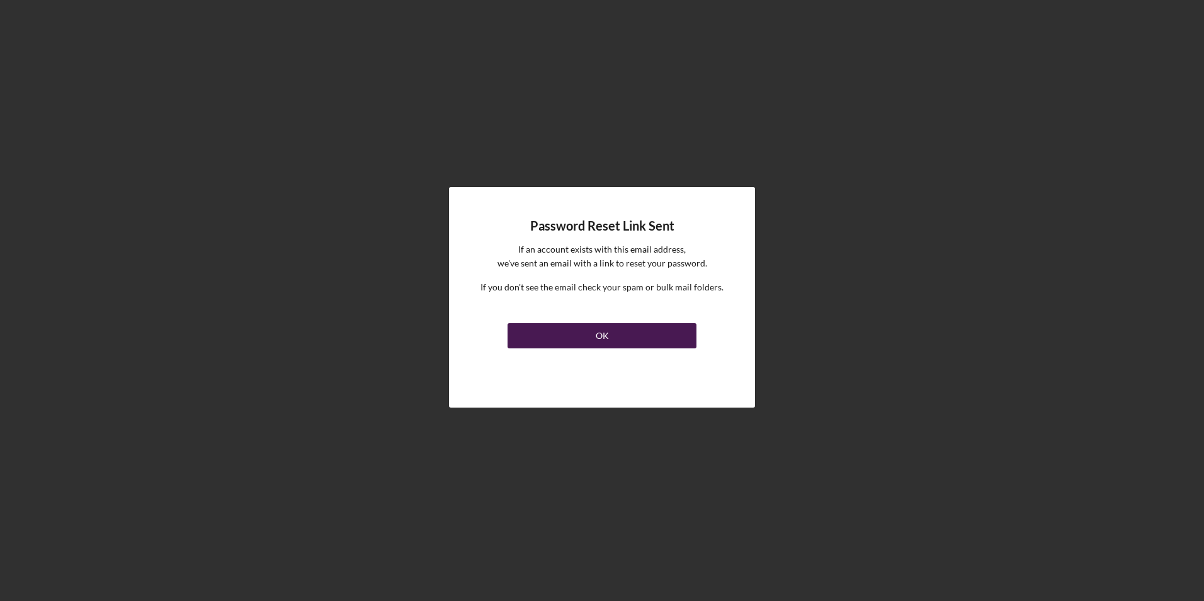
click at [631, 333] on button "OK" at bounding box center [601, 335] width 189 height 25
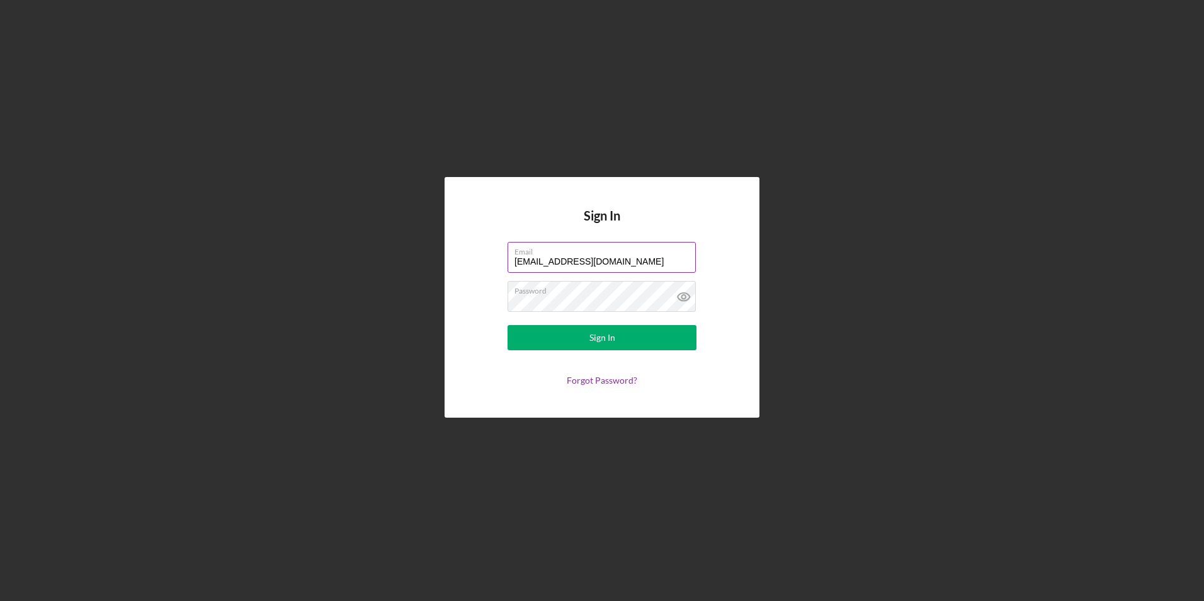
click at [670, 254] on label "Email" at bounding box center [604, 249] width 181 height 14
click at [670, 254] on input "[EMAIL_ADDRESS][DOMAIN_NAME]" at bounding box center [601, 257] width 188 height 30
drag, startPoint x: 664, startPoint y: 263, endPoint x: 498, endPoint y: 235, distance: 167.8
click at [498, 235] on div "Sign In Email [EMAIL_ADDRESS][DOMAIN_NAME] Password Sign In Forgot Password?" at bounding box center [602, 297] width 315 height 240
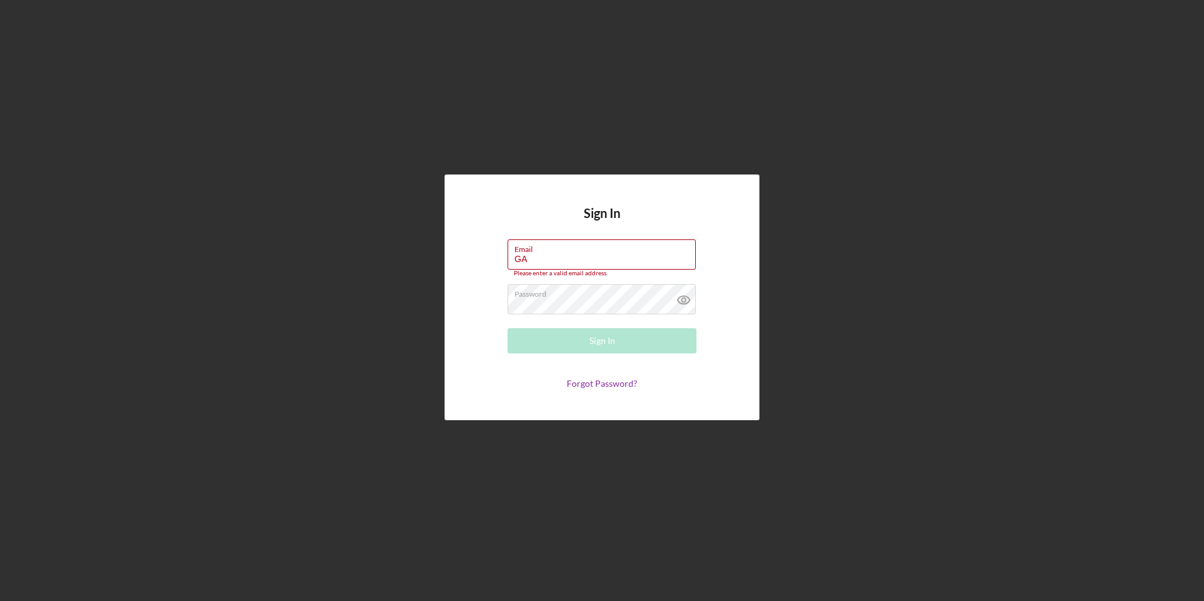
type input "[EMAIL_ADDRESS][DOMAIN_NAME]"
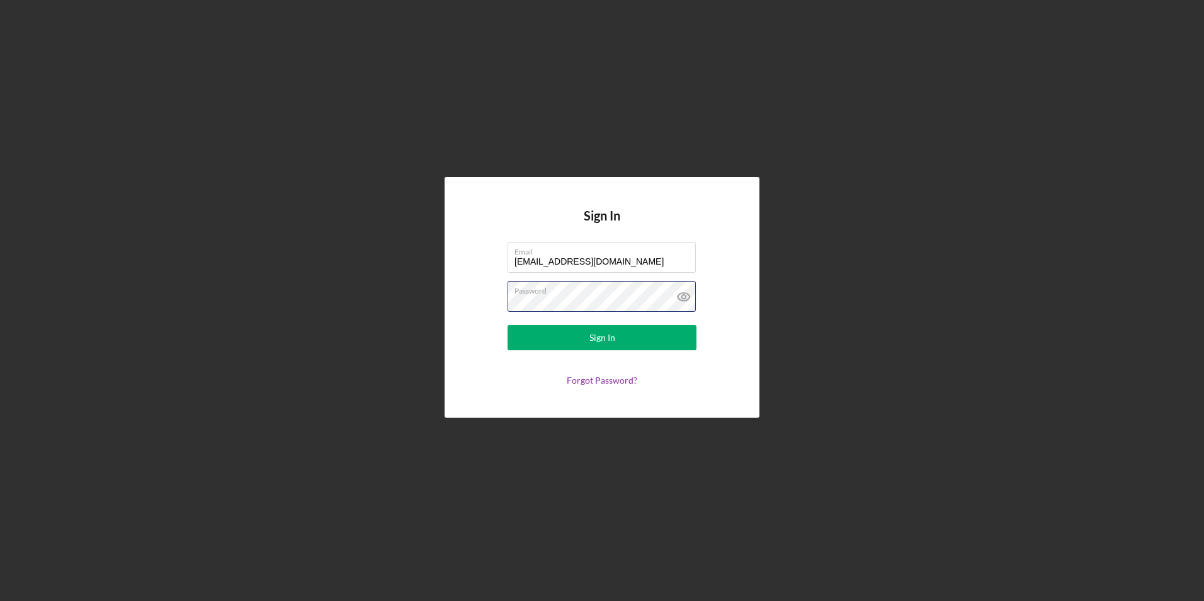
click at [487, 286] on form "Email [EMAIL_ADDRESS][DOMAIN_NAME] Password Sign In Forgot Password?" at bounding box center [602, 314] width 252 height 144
click at [683, 300] on icon at bounding box center [683, 296] width 31 height 31
click at [613, 344] on div "Sign In" at bounding box center [602, 337] width 26 height 25
